Goal: Task Accomplishment & Management: Use online tool/utility

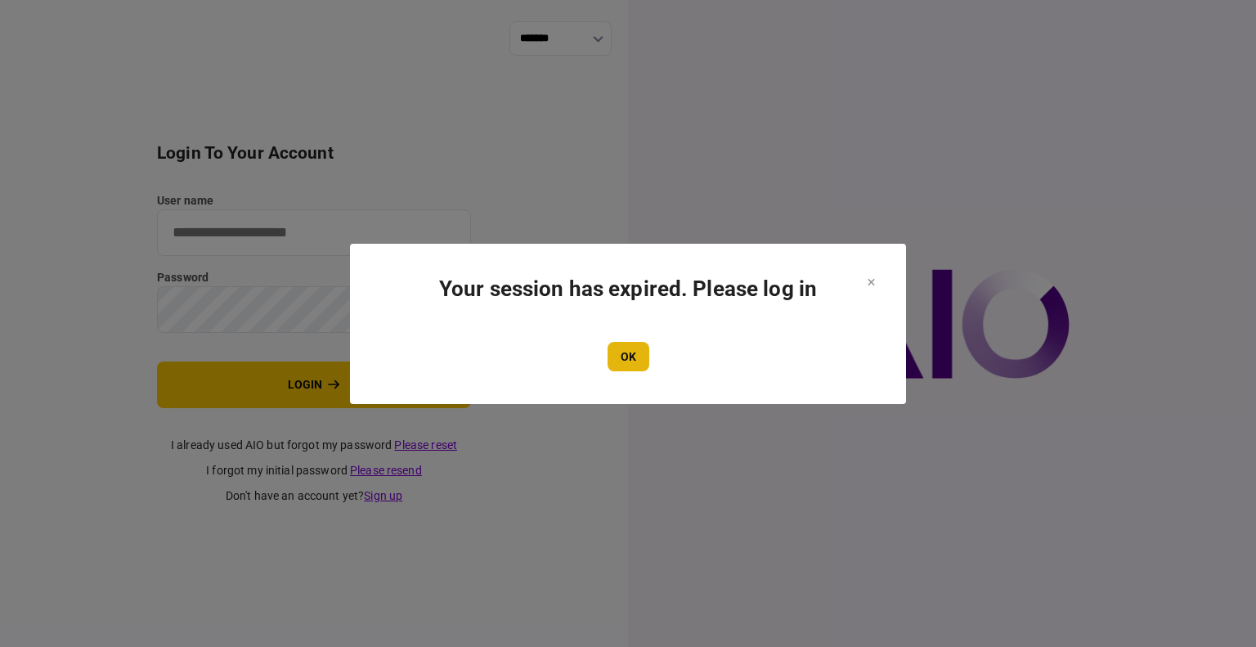
type input "****"
click at [617, 360] on button "OK" at bounding box center [628, 356] width 42 height 29
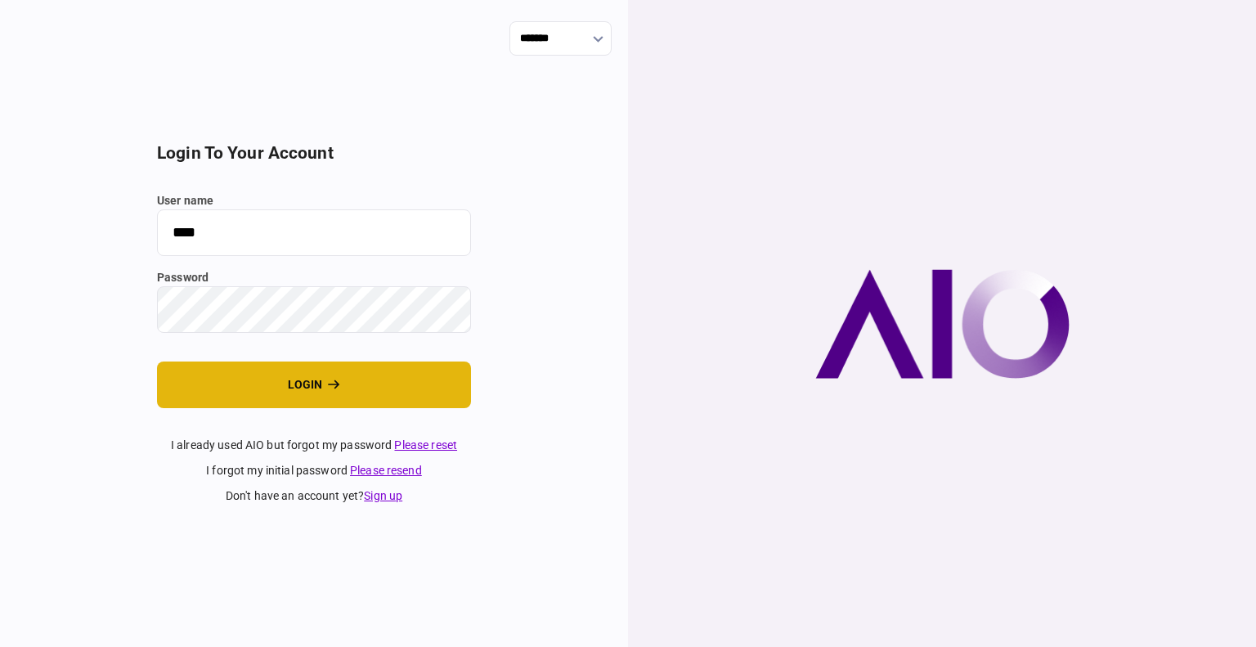
click at [271, 380] on button "login" at bounding box center [314, 384] width 314 height 47
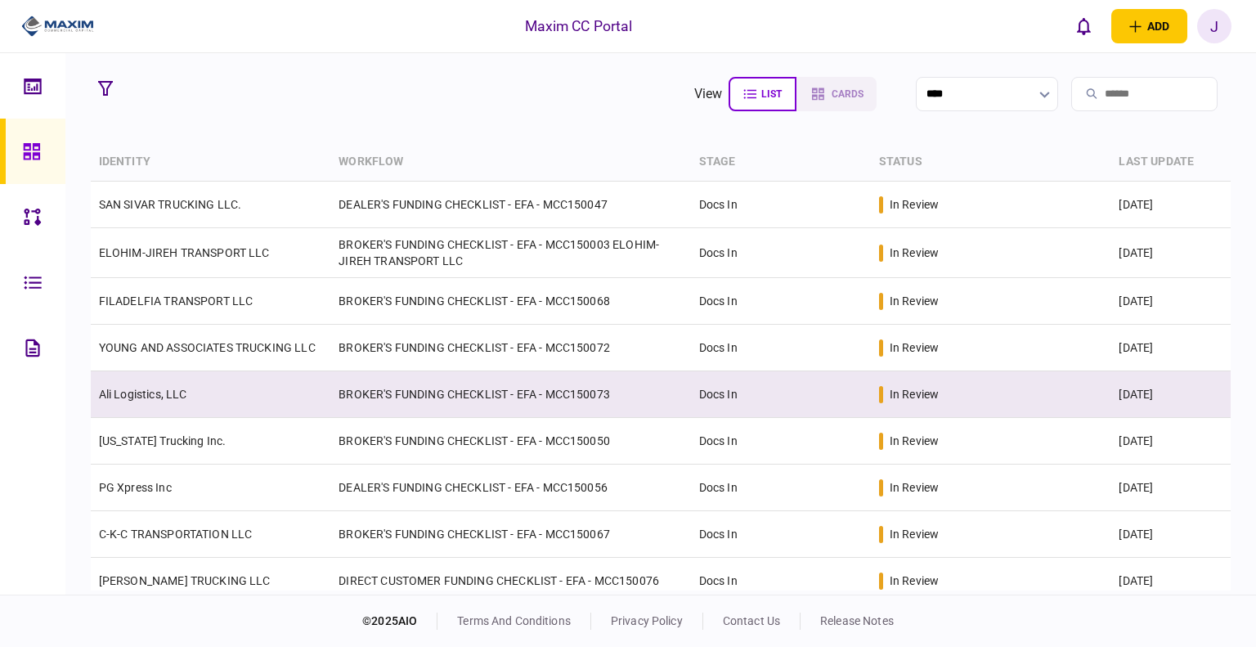
click at [137, 390] on link "Ali Logistics, LLC" at bounding box center [143, 393] width 88 height 13
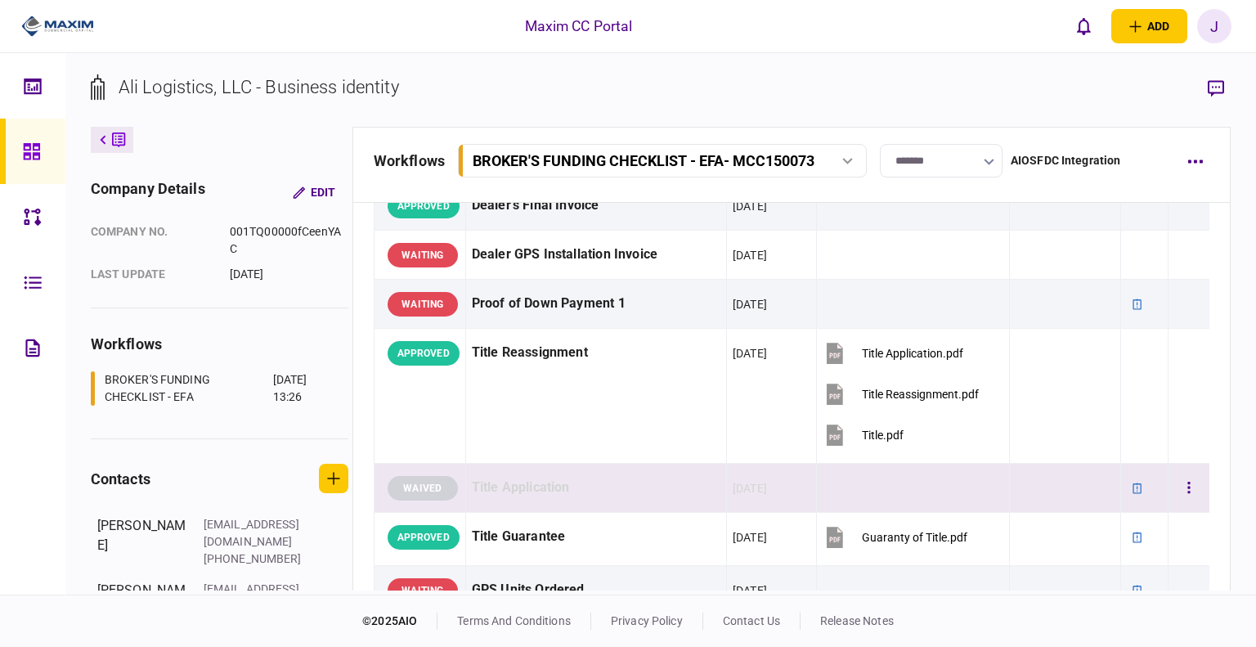
scroll to position [1390, 0]
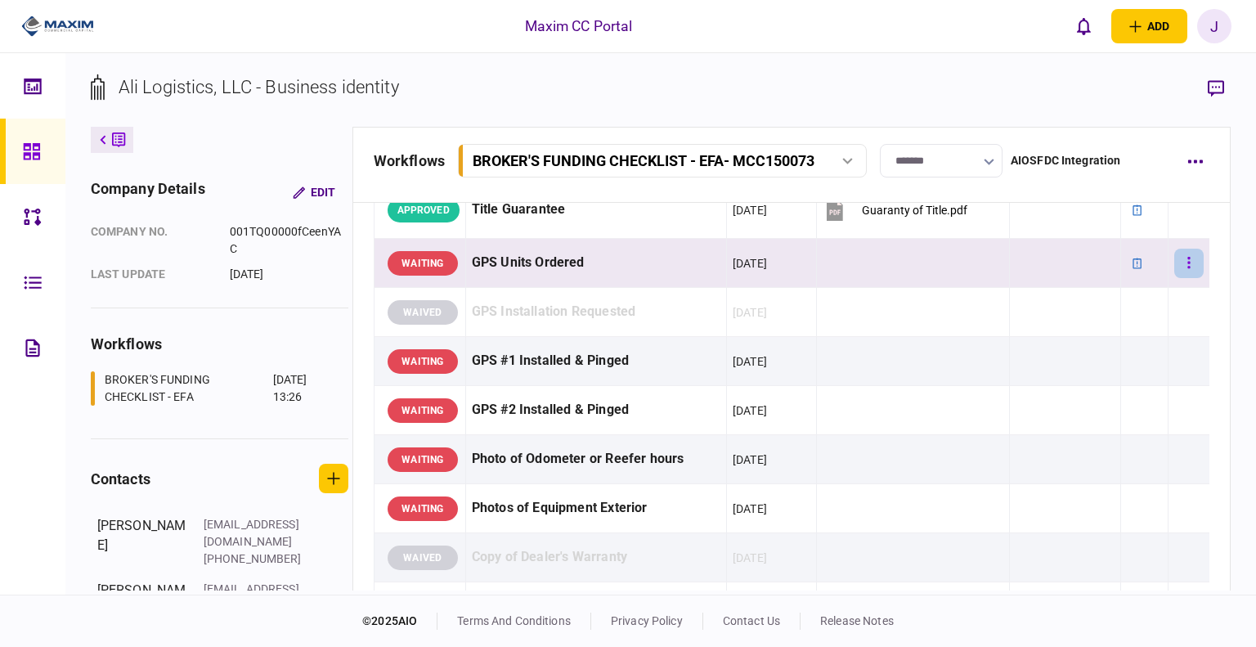
click at [1184, 261] on button "button" at bounding box center [1188, 263] width 29 height 29
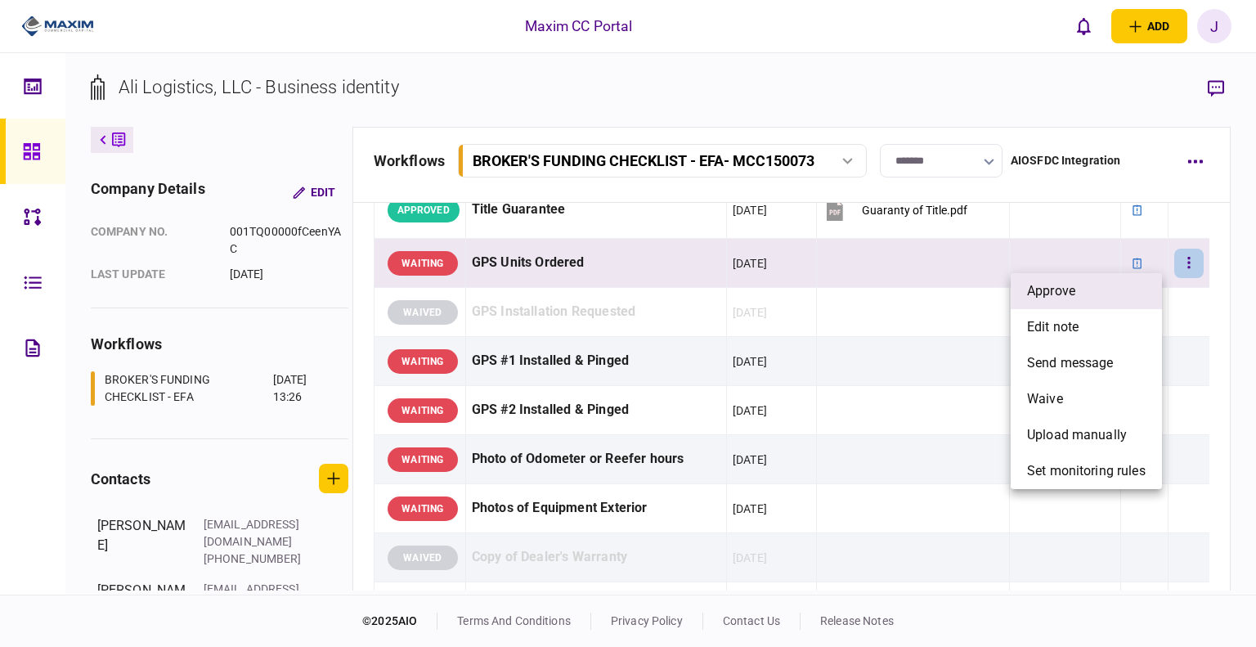
click at [1142, 295] on li "approve" at bounding box center [1085, 291] width 151 height 36
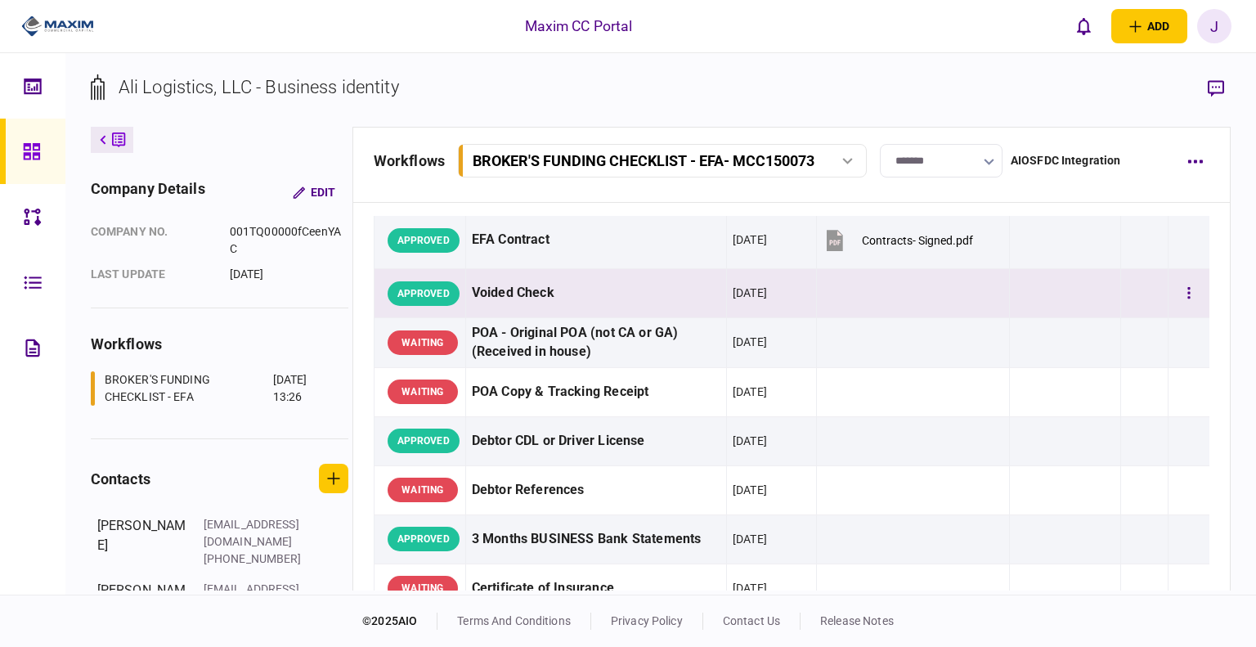
scroll to position [0, 0]
